Goal: Task Accomplishment & Management: Use online tool/utility

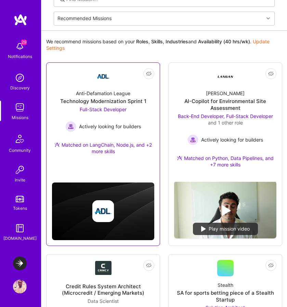
scroll to position [63, 0]
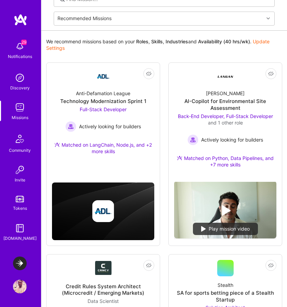
click at [16, 261] on img at bounding box center [20, 264] width 14 height 14
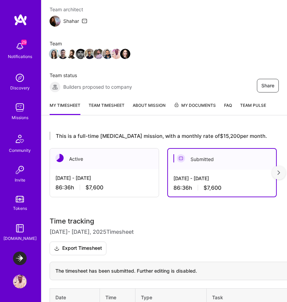
scroll to position [133, 0]
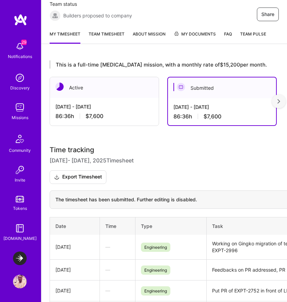
click at [278, 102] on img at bounding box center [278, 101] width 3 height 5
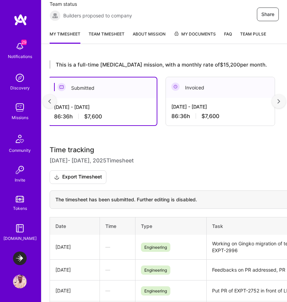
scroll to position [0, 122]
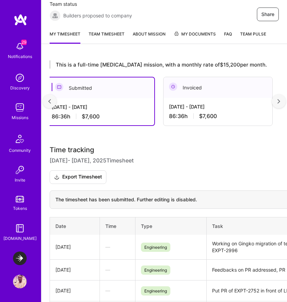
click at [50, 100] on img at bounding box center [49, 101] width 3 height 5
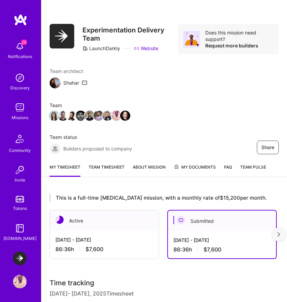
scroll to position [0, 2]
